Goal: Task Accomplishment & Management: Manage account settings

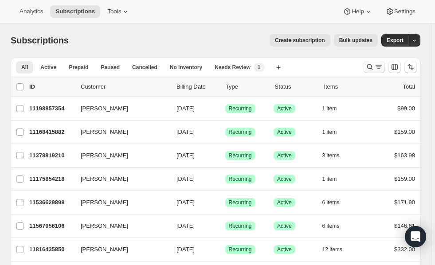
click at [381, 67] on icon "Search and filter results" at bounding box center [379, 67] width 9 height 9
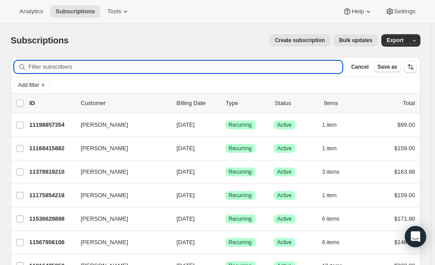
click at [188, 69] on input "Filter subscribers" at bounding box center [185, 67] width 314 height 12
paste input "[EMAIL_ADDRESS][DOMAIN_NAME]"
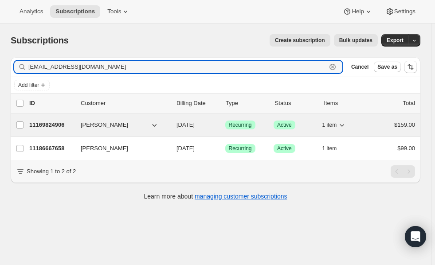
type input "[EMAIL_ADDRESS][DOMAIN_NAME]"
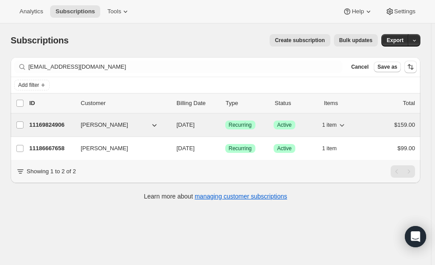
click at [35, 125] on p "11169824906" at bounding box center [51, 125] width 44 height 9
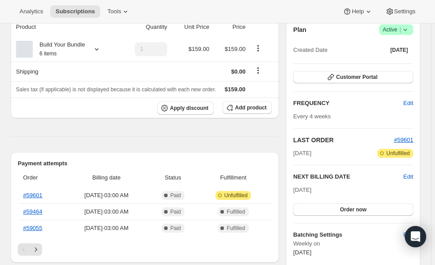
scroll to position [90, 0]
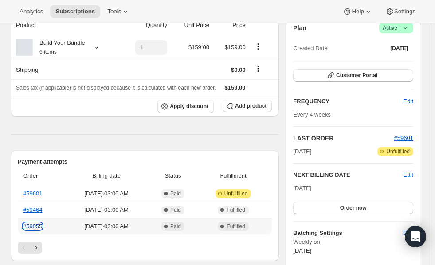
click at [32, 224] on link "#59055" at bounding box center [32, 226] width 19 height 7
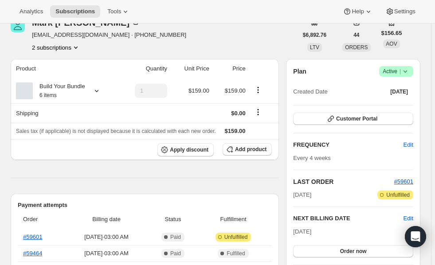
scroll to position [0, 0]
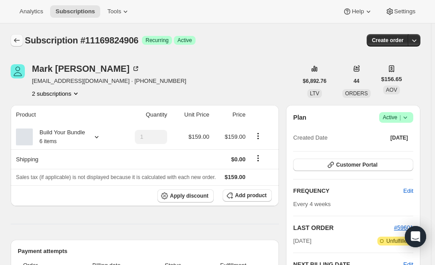
click at [17, 43] on icon "Subscriptions" at bounding box center [16, 40] width 9 height 9
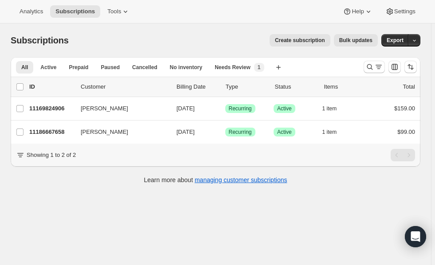
click at [17, 43] on span "Subscriptions" at bounding box center [40, 40] width 58 height 10
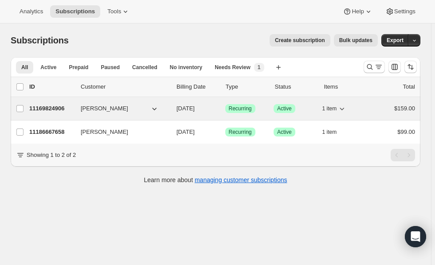
click at [51, 109] on p "11169824906" at bounding box center [51, 108] width 44 height 9
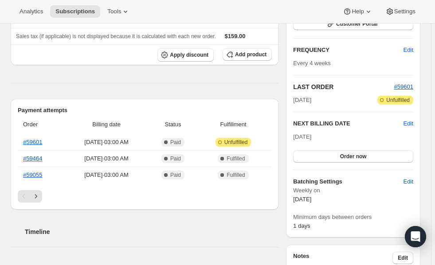
scroll to position [14, 0]
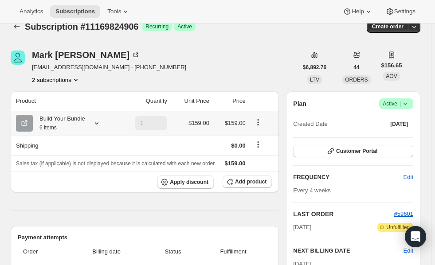
click at [99, 123] on icon at bounding box center [96, 123] width 9 height 9
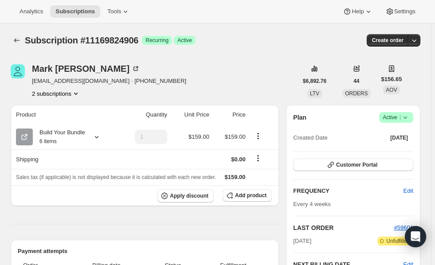
scroll to position [108, 0]
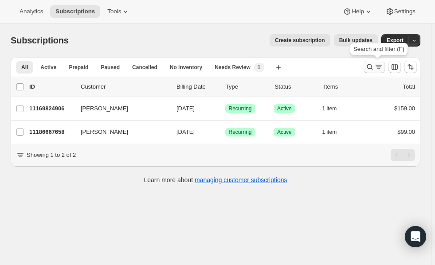
click at [378, 65] on icon "Search and filter results" at bounding box center [379, 67] width 9 height 9
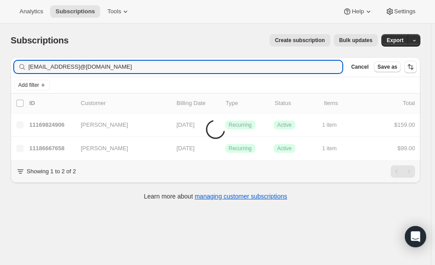
type input "[EMAIL_ADDRESS]@[DOMAIN_NAME]"
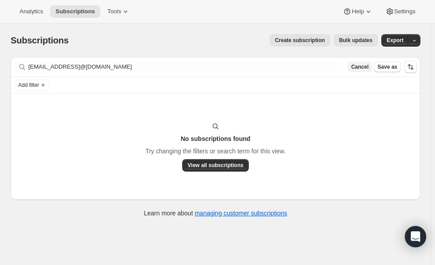
click at [372, 65] on button "Cancel" at bounding box center [360, 67] width 24 height 11
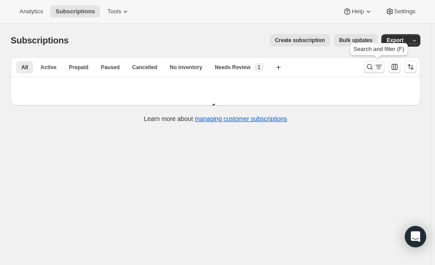
click at [375, 66] on icon "Search and filter results" at bounding box center [370, 67] width 9 height 9
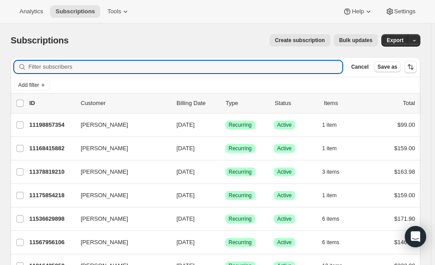
click at [372, 66] on button "Cancel" at bounding box center [360, 67] width 24 height 11
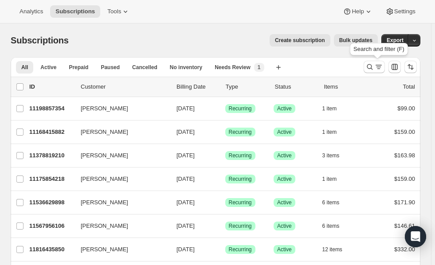
click at [375, 66] on icon "Search and filter results" at bounding box center [370, 67] width 9 height 9
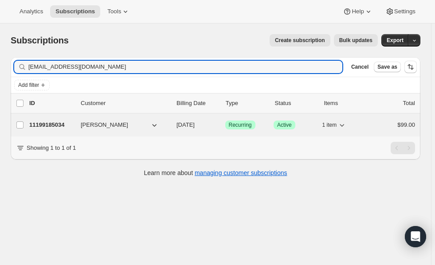
type input "[EMAIL_ADDRESS][DOMAIN_NAME]"
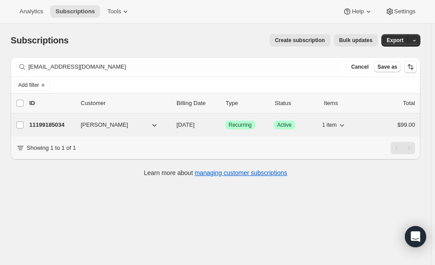
click at [41, 125] on p "11199185034" at bounding box center [51, 125] width 44 height 9
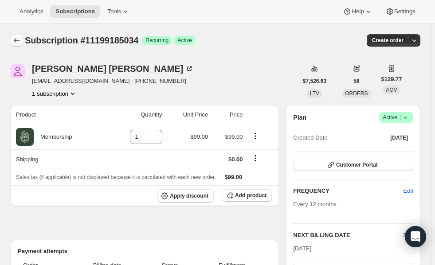
click at [15, 39] on icon "Subscriptions" at bounding box center [17, 40] width 6 height 4
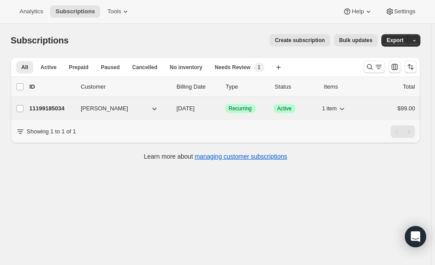
click at [43, 109] on p "11199185034" at bounding box center [51, 108] width 44 height 9
